Goal: Task Accomplishment & Management: Manage account settings

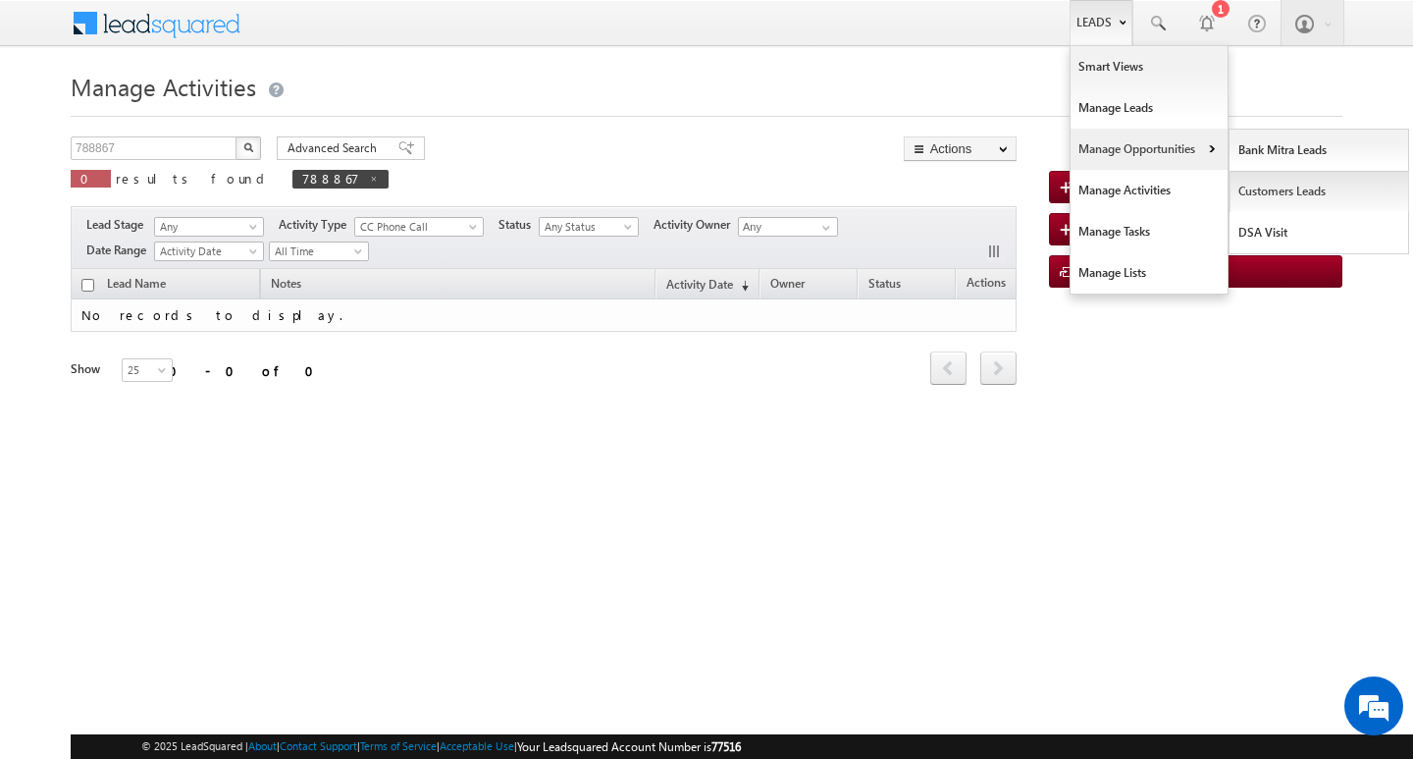
click at [1268, 189] on link "Customers Leads" at bounding box center [1320, 191] width 180 height 41
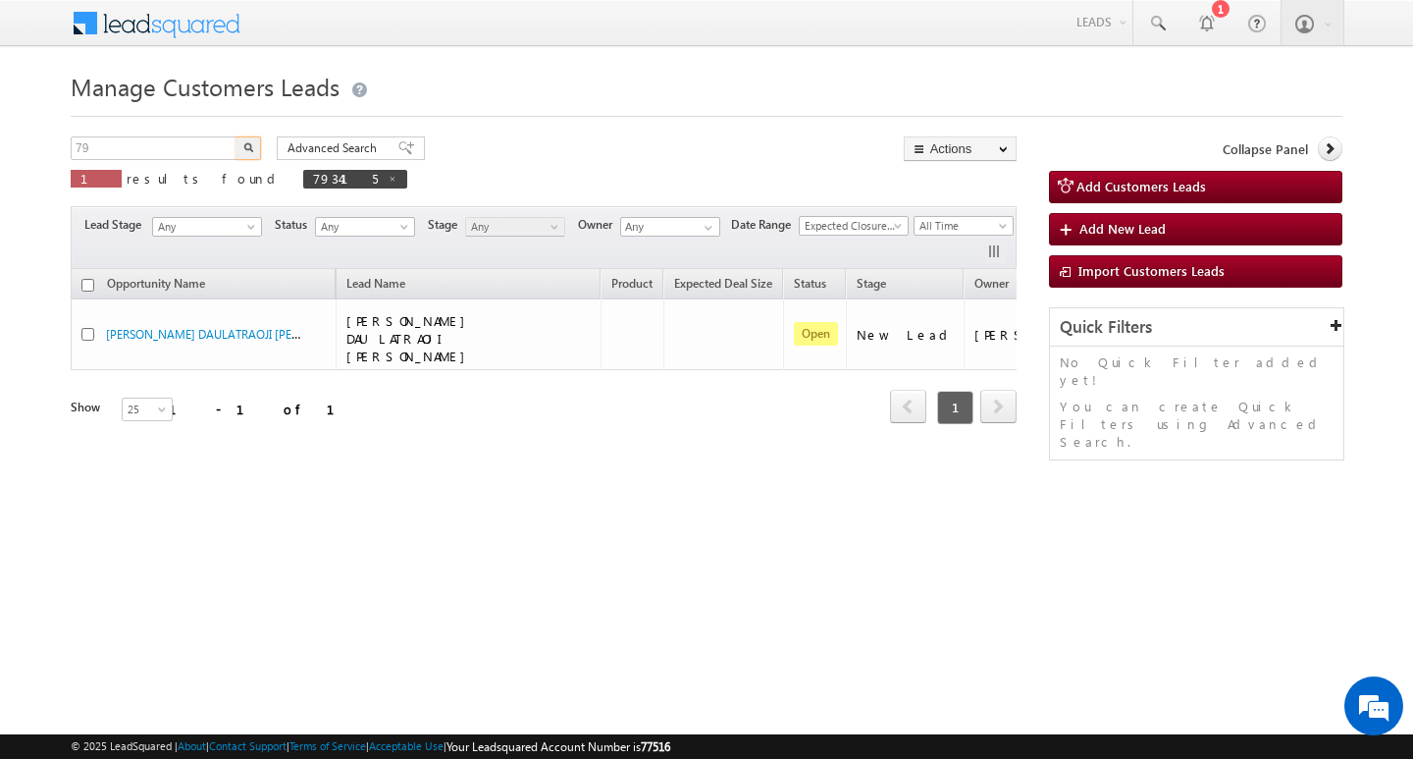
type input "7"
type input "Search Customers Leads"
click at [138, 148] on input "text" at bounding box center [155, 148] width 168 height 24
paste input "793026"
type input "793026"
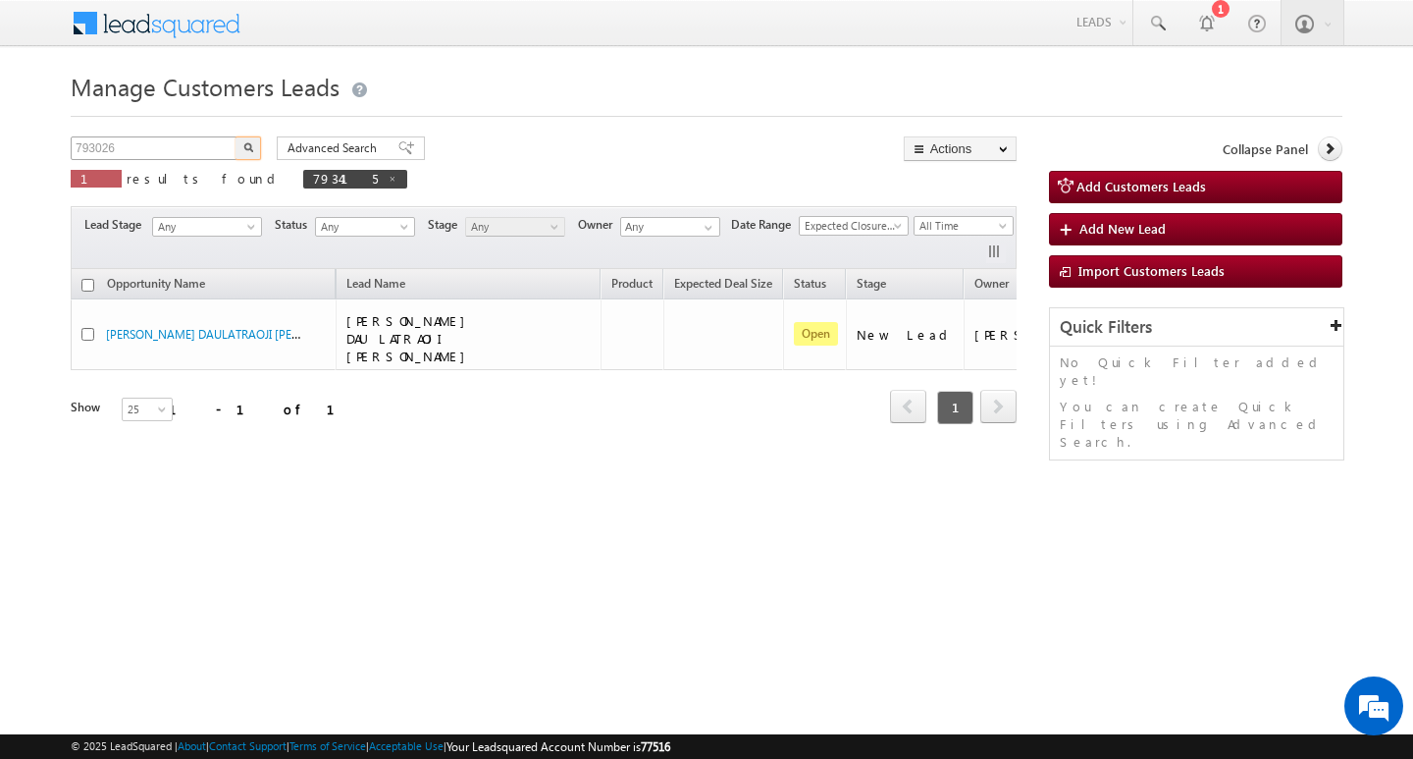
click at [236, 136] on button "button" at bounding box center [249, 148] width 26 height 24
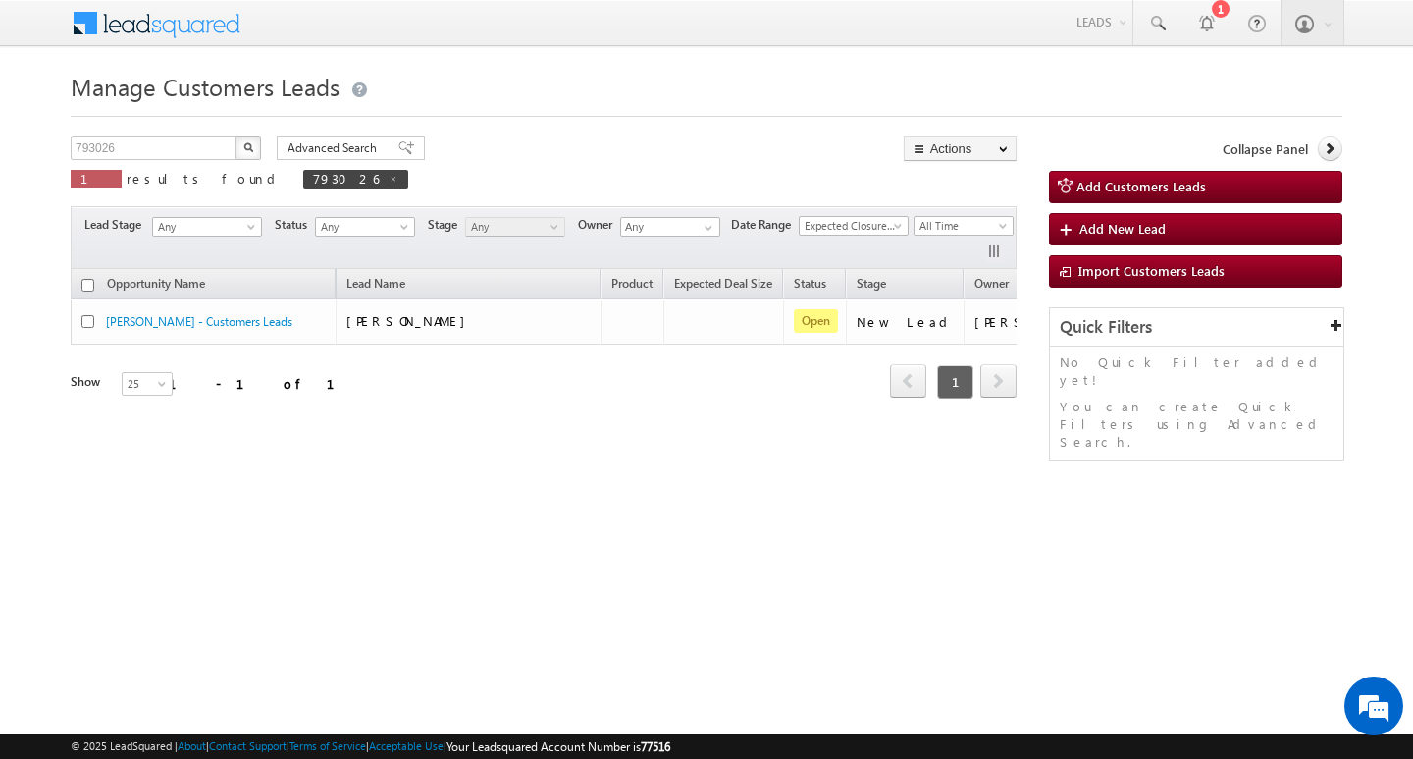
scroll to position [0, 79]
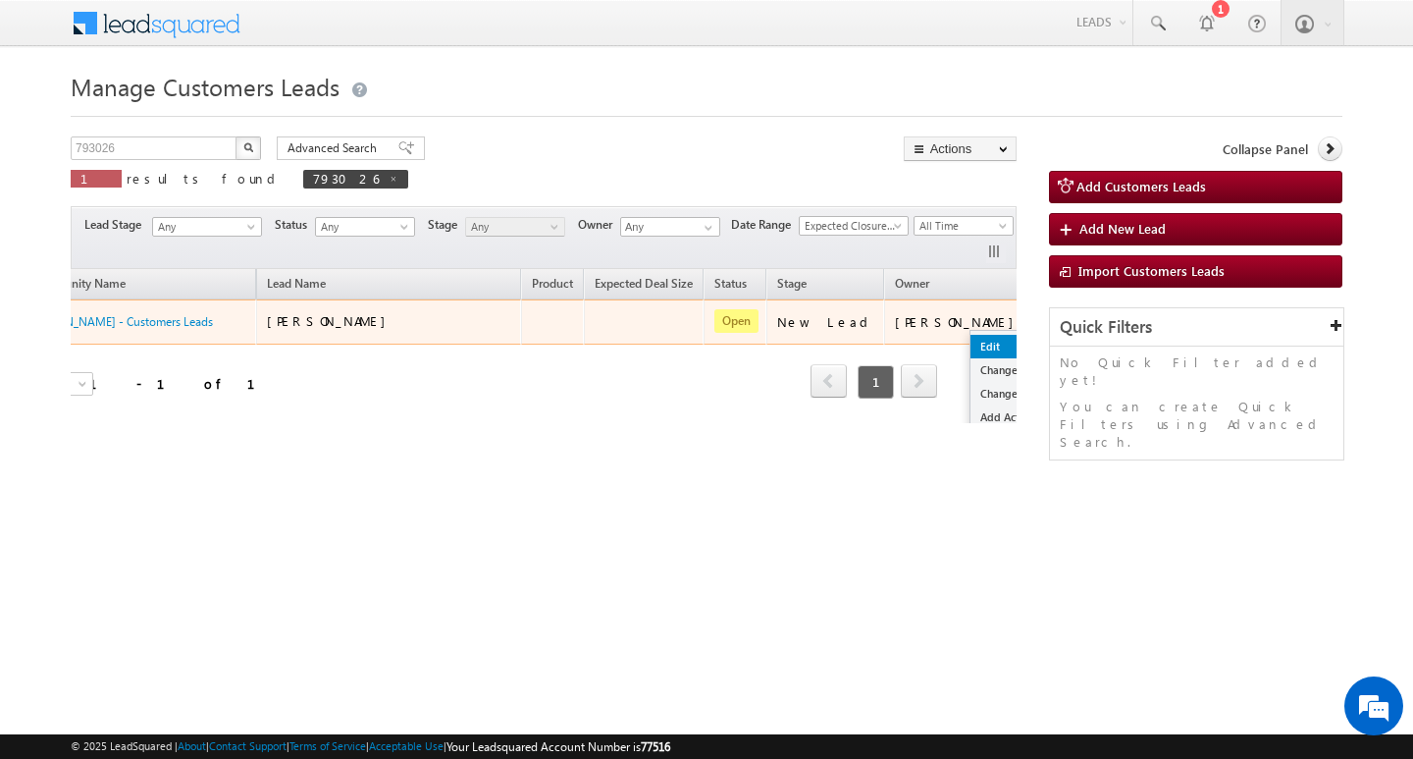
click at [971, 339] on link "Edit" at bounding box center [1020, 347] width 98 height 24
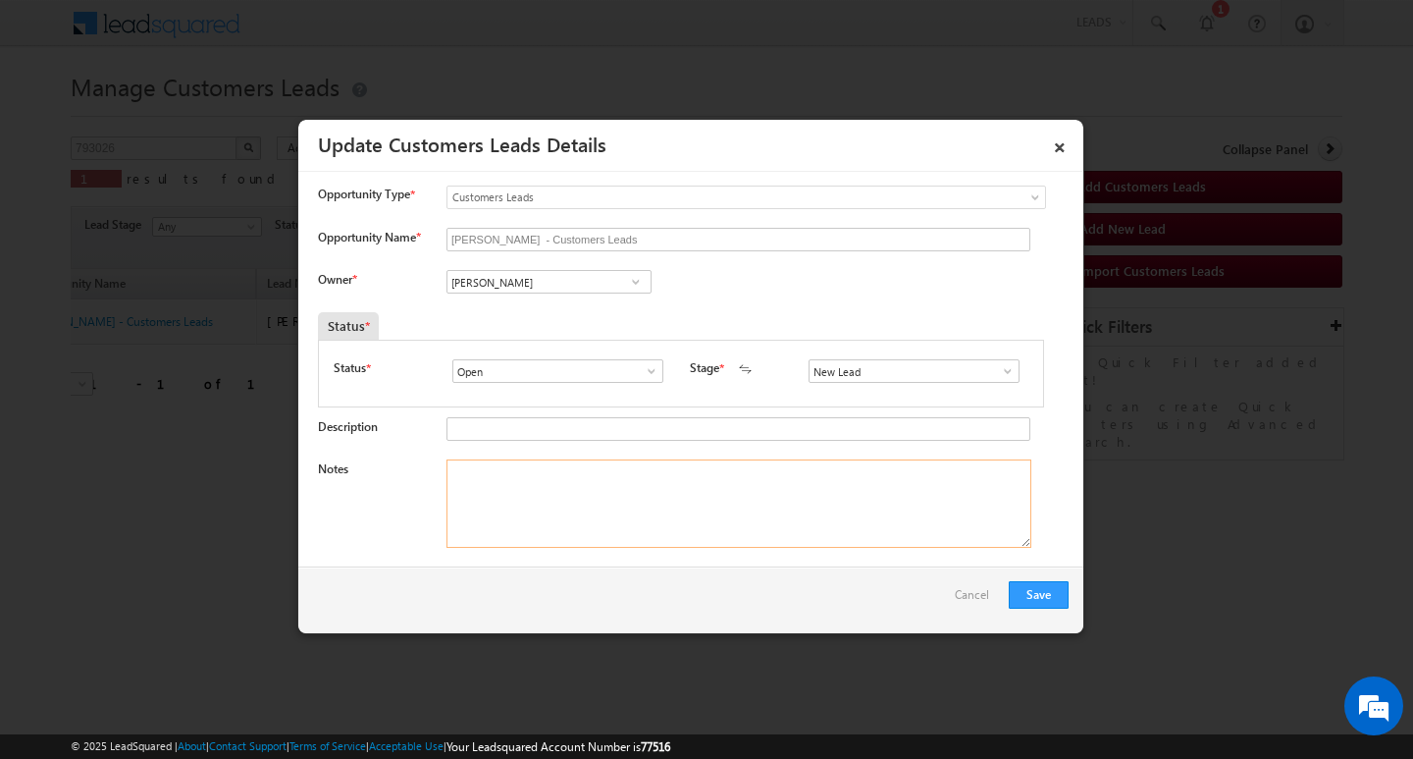
click at [577, 477] on textarea "Notes" at bounding box center [739, 503] width 585 height 88
click at [555, 289] on input "[PERSON_NAME]" at bounding box center [549, 282] width 205 height 24
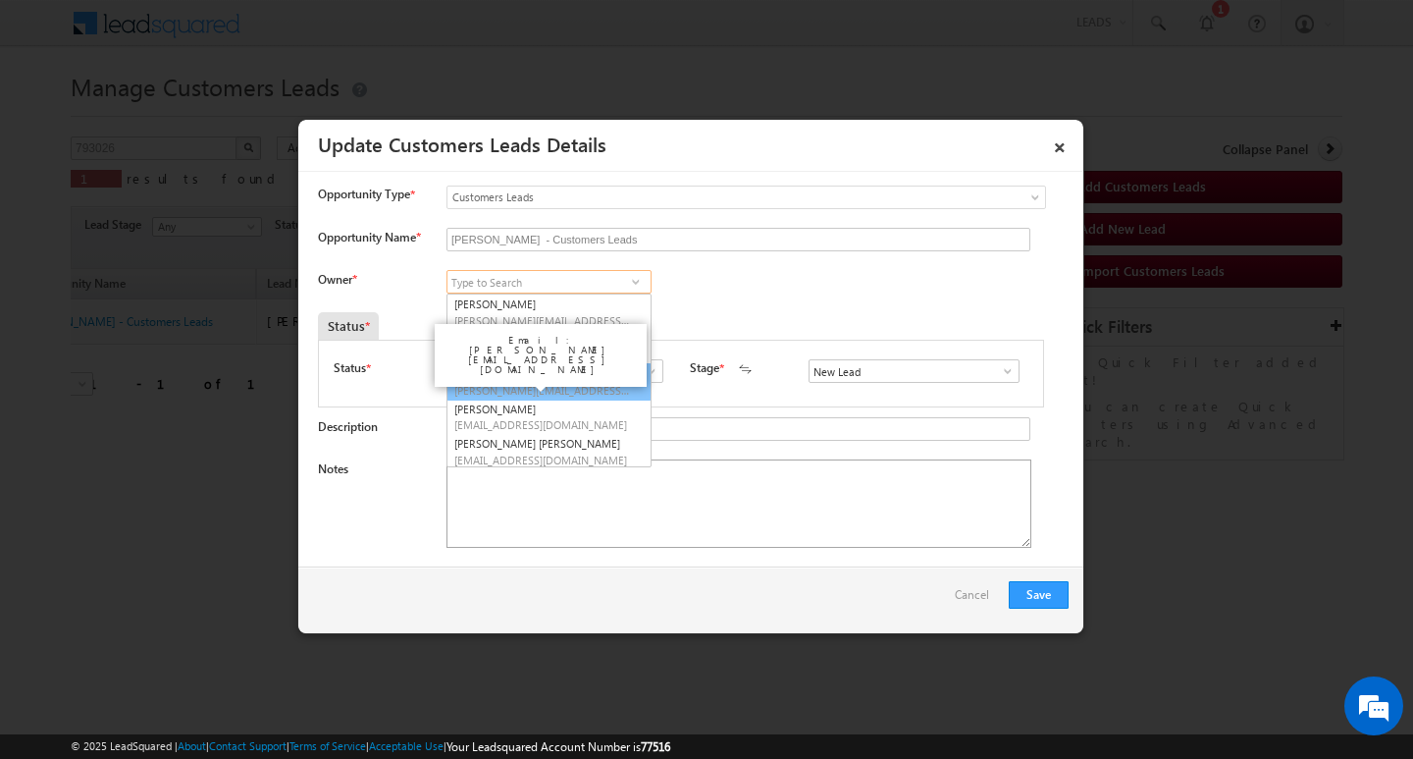
scroll to position [5, 0]
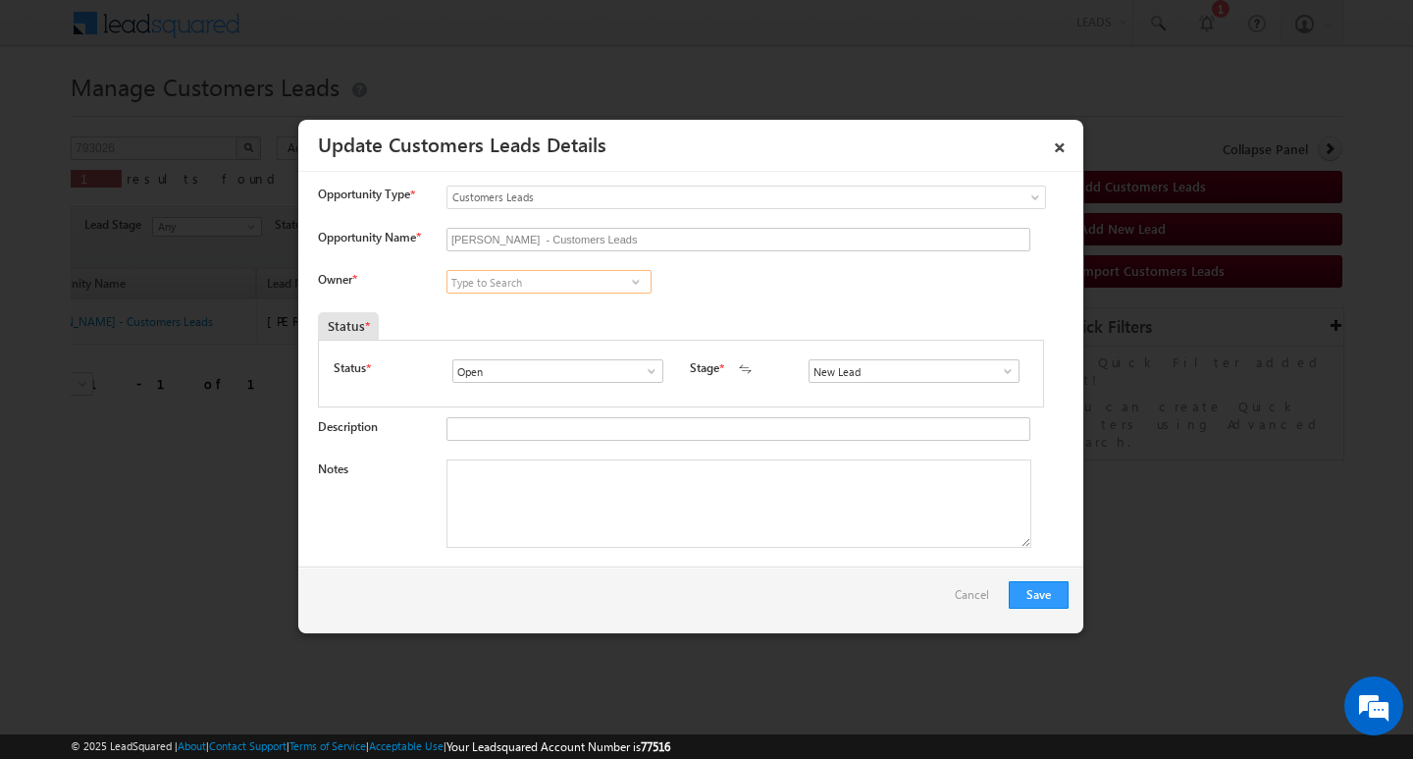
click at [503, 285] on input at bounding box center [549, 282] width 205 height 24
paste input "[PERSON_NAME]"
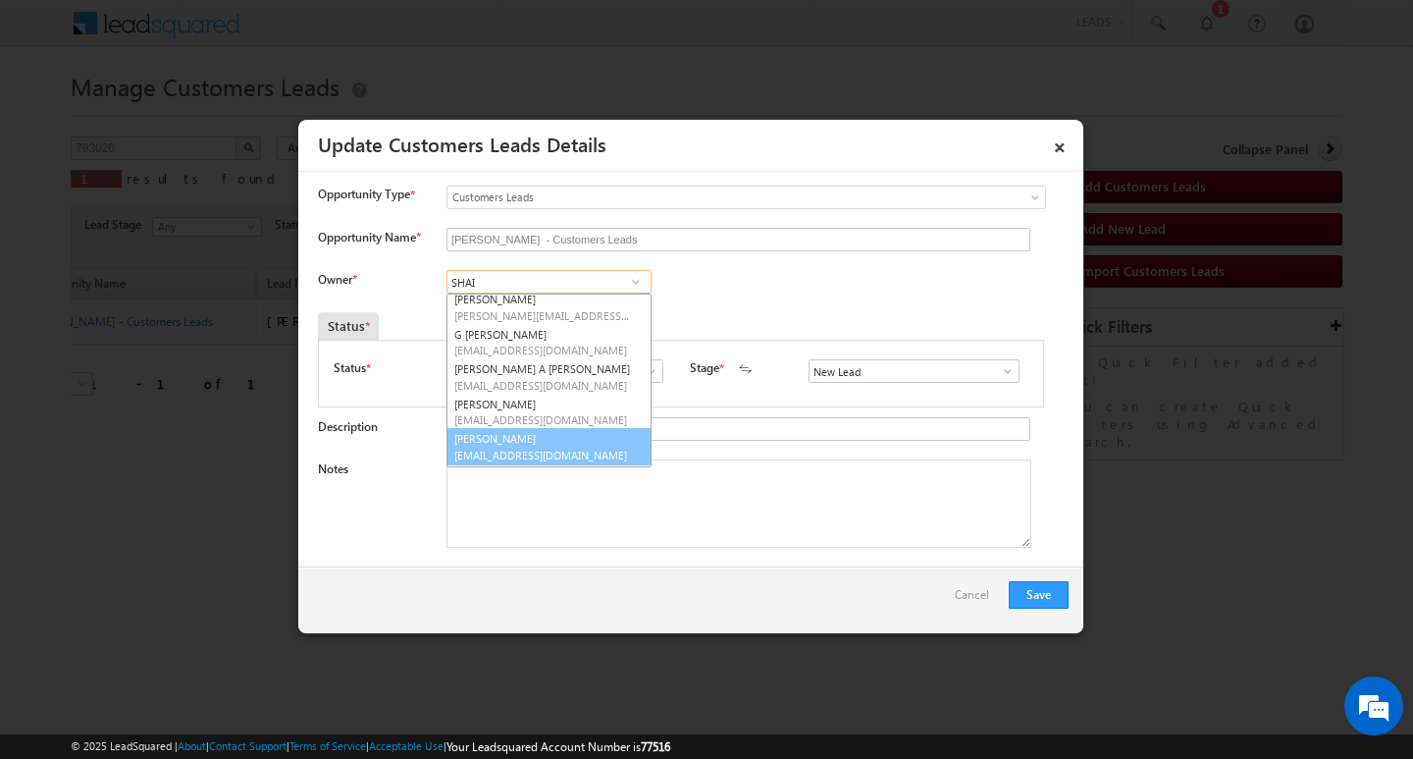
click at [548, 445] on link "[PERSON_NAME] [PERSON_NAME][EMAIL_ADDRESS][DOMAIN_NAME]" at bounding box center [549, 446] width 205 height 37
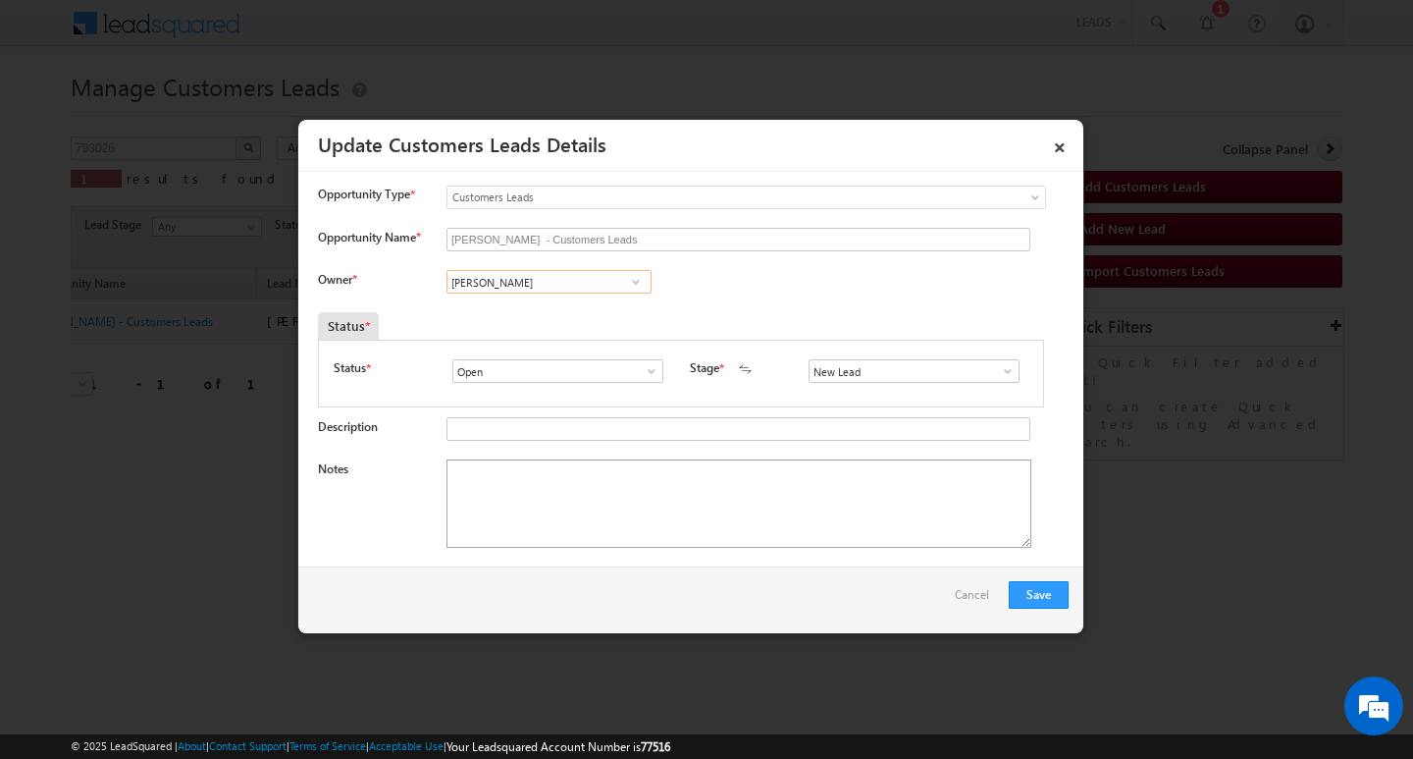
type input "[PERSON_NAME]"
click at [565, 516] on textarea "Notes" at bounding box center [739, 503] width 585 height 88
click at [702, 525] on textarea "Notes" at bounding box center [739, 503] width 585 height 88
paste textarea "Customer Name: [PERSON_NAME]/ ag : 45/ b /Self-Employed/ mothe income : 1l / wo…"
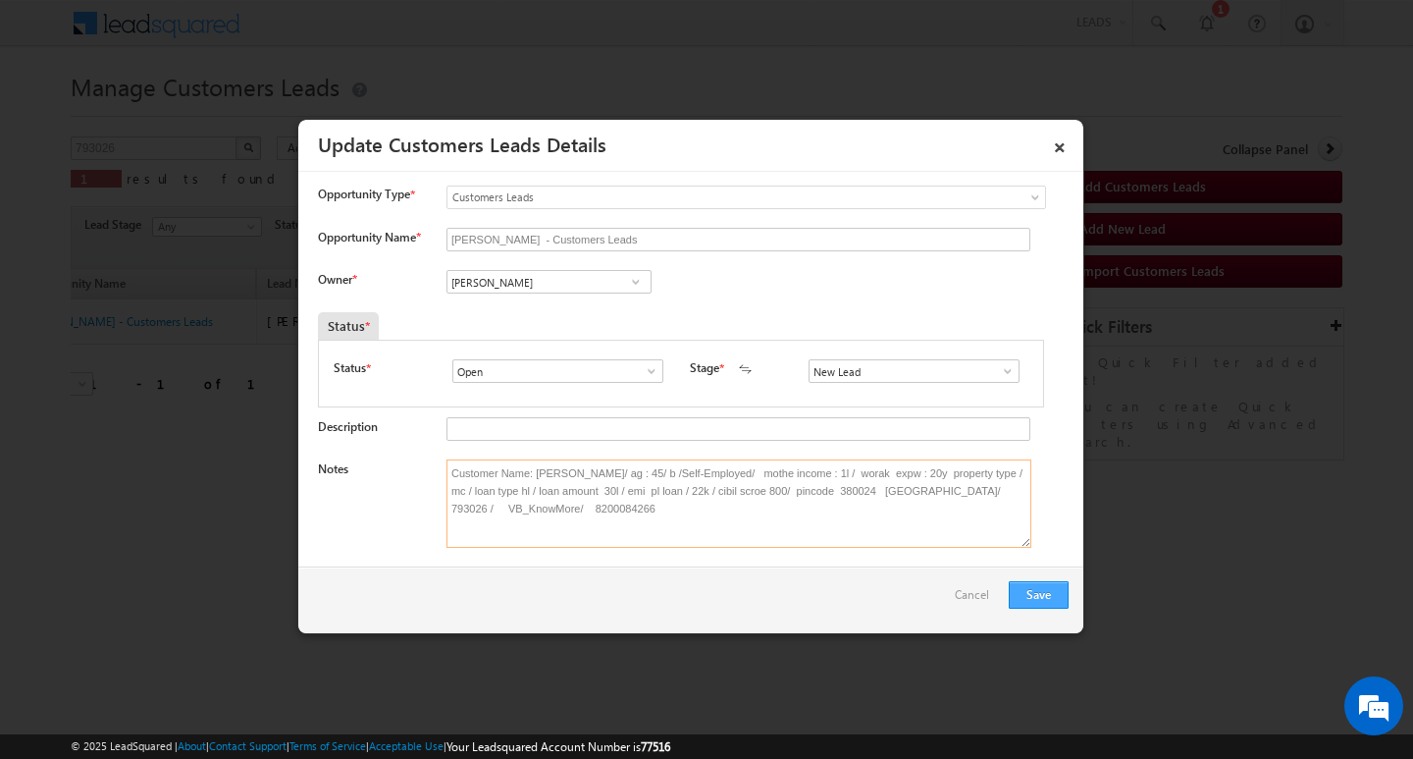
type textarea "Customer Name: [PERSON_NAME]/ ag : 45/ b /Self-Employed/ mothe income : 1l / wo…"
click at [1048, 600] on button "Save" at bounding box center [1039, 594] width 60 height 27
